Goal: Task Accomplishment & Management: Use online tool/utility

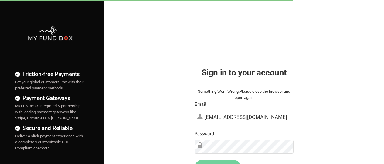
type input "[EMAIL_ADDRESS][DOMAIN_NAME]"
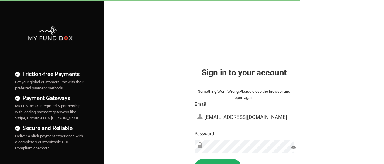
click at [218, 156] on button "Sign in" at bounding box center [218, 167] width 46 height 16
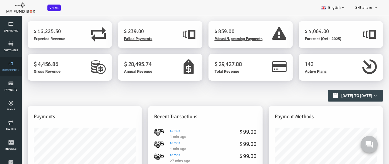
click at [11, 67] on link "Subscription" at bounding box center [11, 66] width 18 height 19
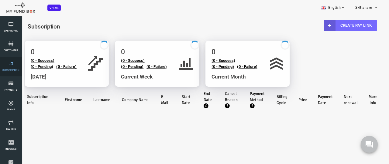
select select "100"
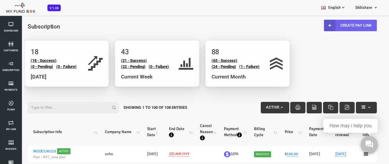
click at [334, 25] on link "Create Pay Link" at bounding box center [334, 26] width 53 height 12
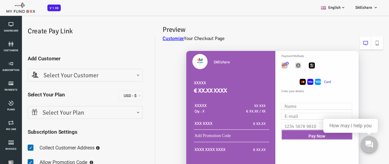
click at [69, 75] on span "Select Your Customer" at bounding box center [69, 75] width 107 height 9
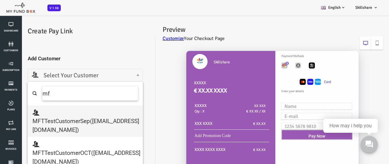
type input "m"
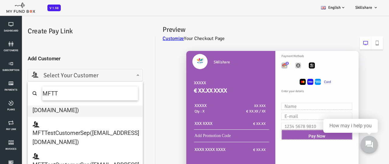
scroll to position [18, 0]
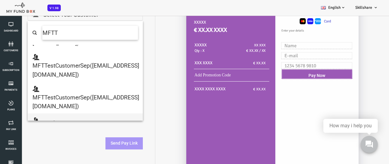
type input "MFTT"
select select "mftmail2box@mailinator.com"
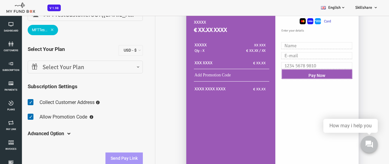
scroll to position [54, 0]
